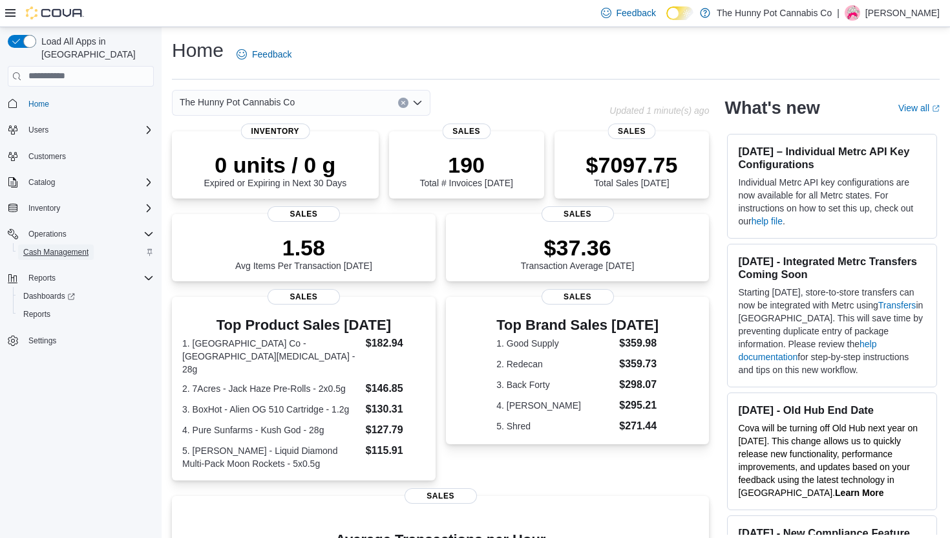
click at [20, 244] on link "Cash Management" at bounding box center [56, 252] width 76 height 16
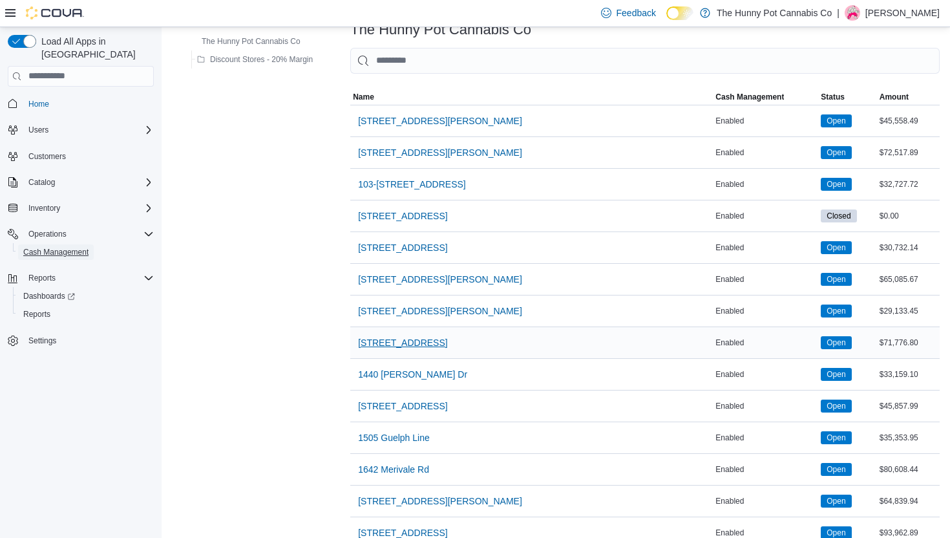
scroll to position [78, 0]
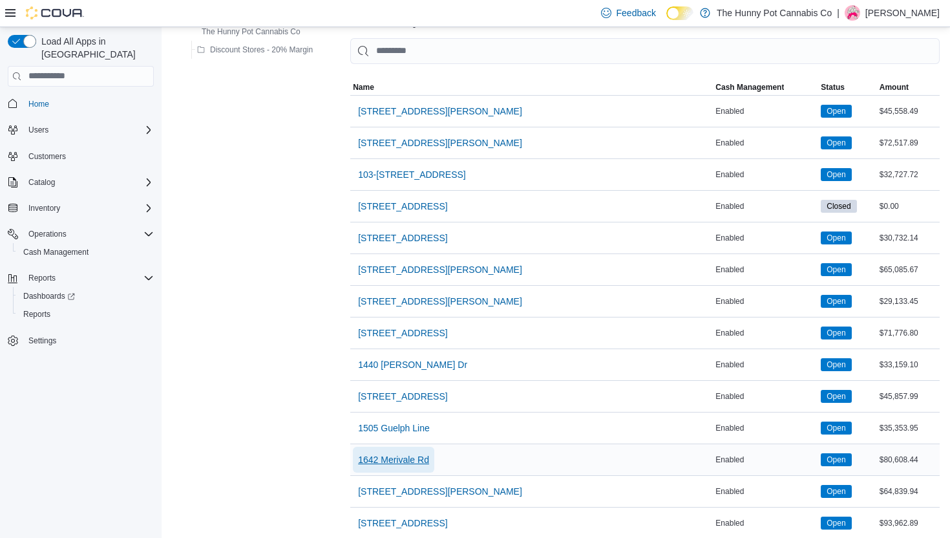
click at [400, 464] on span "1642 Merivale Rd" at bounding box center [393, 459] width 71 height 13
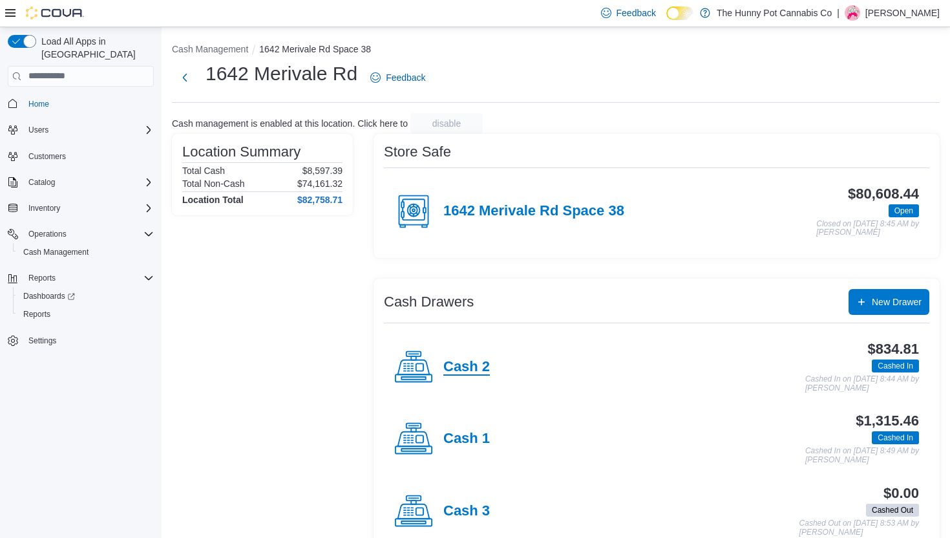
click at [463, 365] on h4 "Cash 2" at bounding box center [467, 367] width 47 height 17
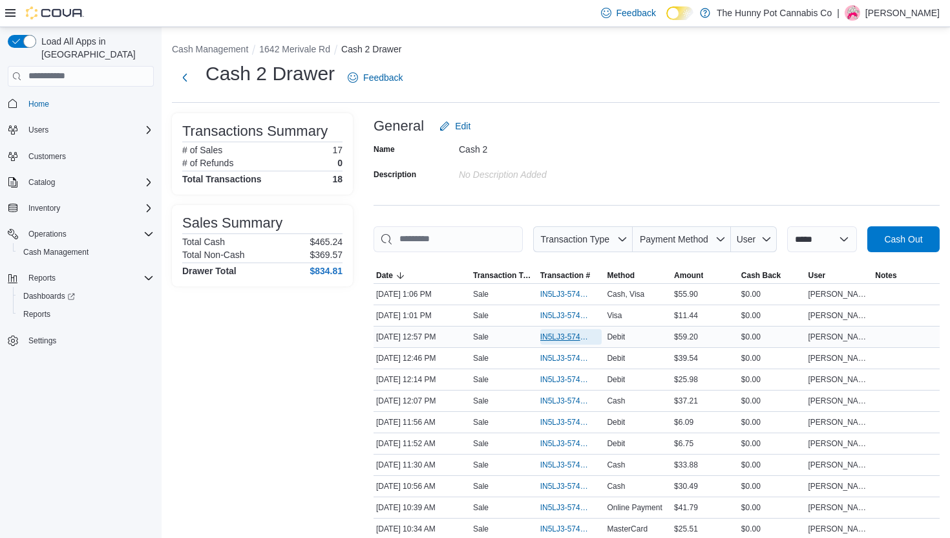
click at [551, 342] on span "IN5LJ3-5749711" at bounding box center [564, 337] width 49 height 10
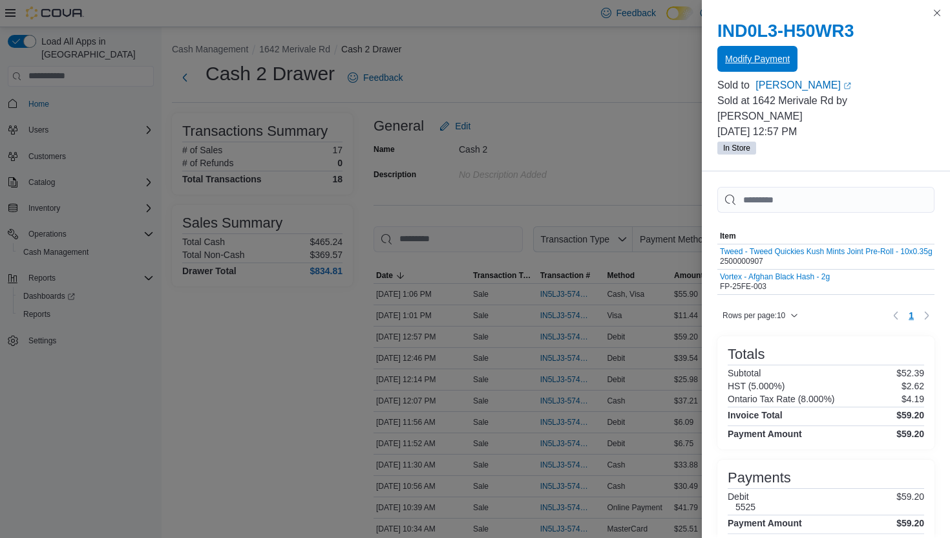
click at [745, 61] on span "Modify Payment" at bounding box center [757, 58] width 65 height 13
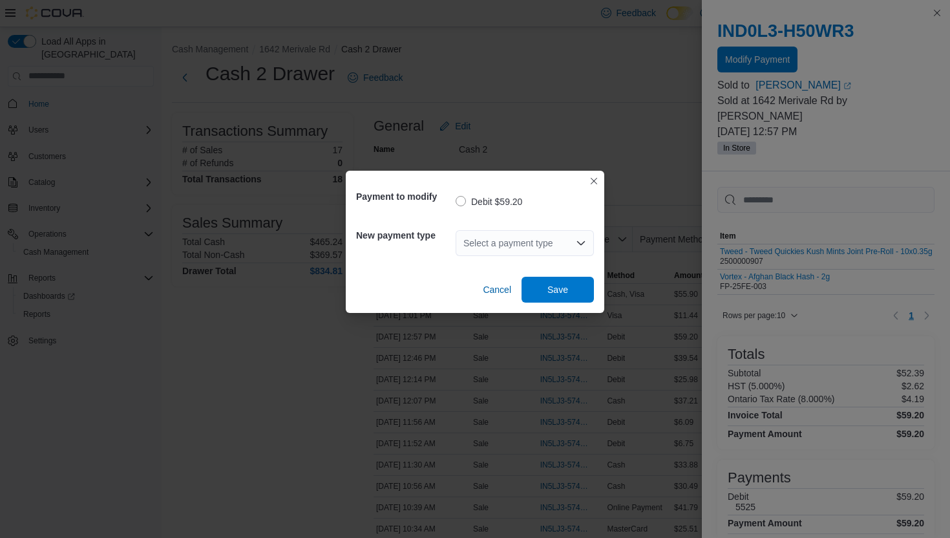
click at [506, 253] on div "Select a payment type" at bounding box center [525, 243] width 138 height 26
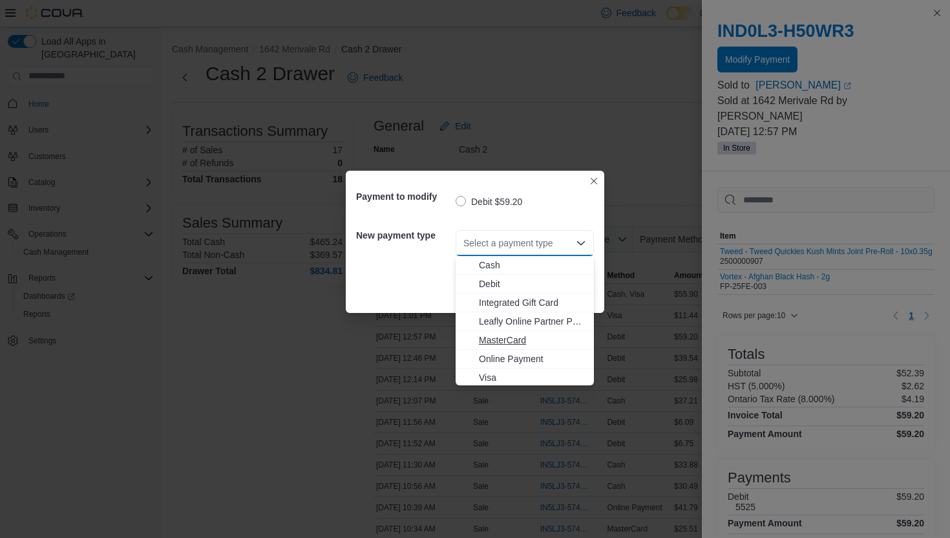
click at [502, 347] on button "MasterCard" at bounding box center [525, 340] width 138 height 19
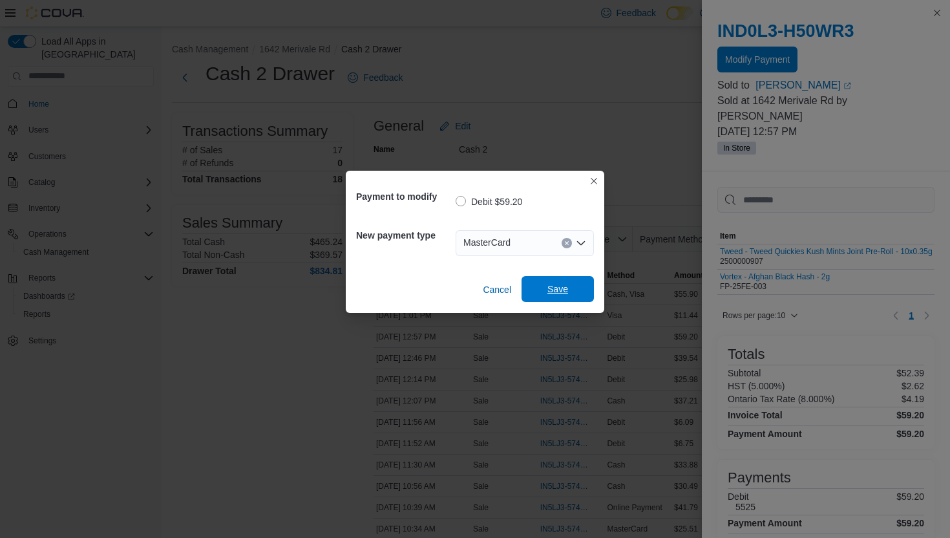
click at [542, 291] on span "Save" at bounding box center [557, 289] width 57 height 26
